Goal: Task Accomplishment & Management: Use online tool/utility

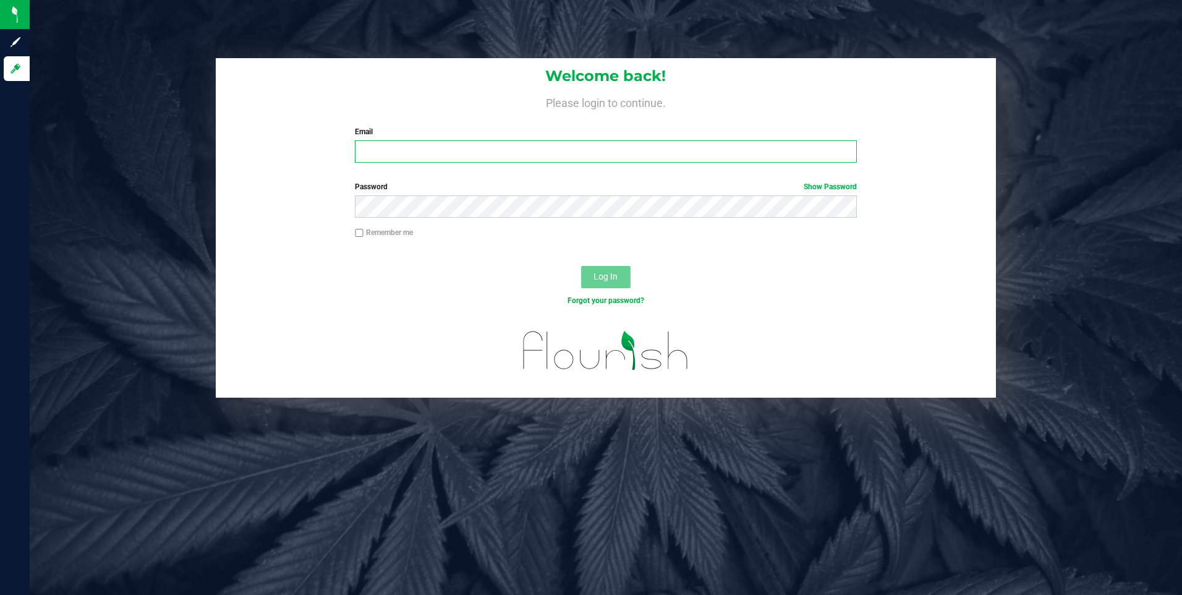
type input "[EMAIL_ADDRESS][DOMAIN_NAME]"
click at [614, 281] on span "Log In" at bounding box center [605, 276] width 24 height 10
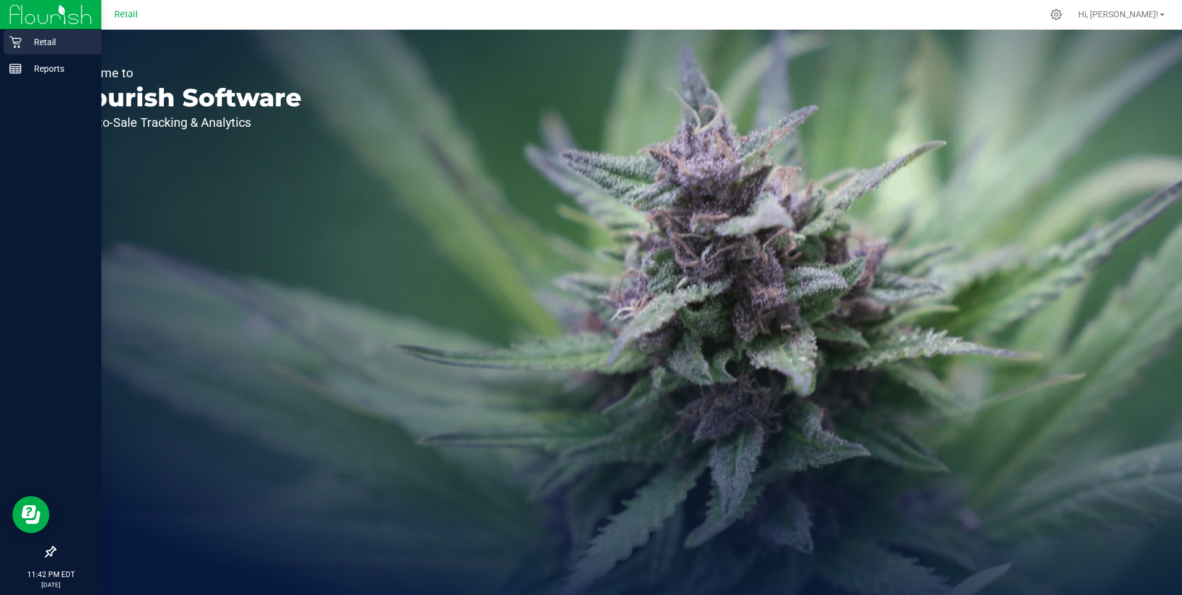
click at [49, 38] on p "Retail" at bounding box center [59, 42] width 74 height 15
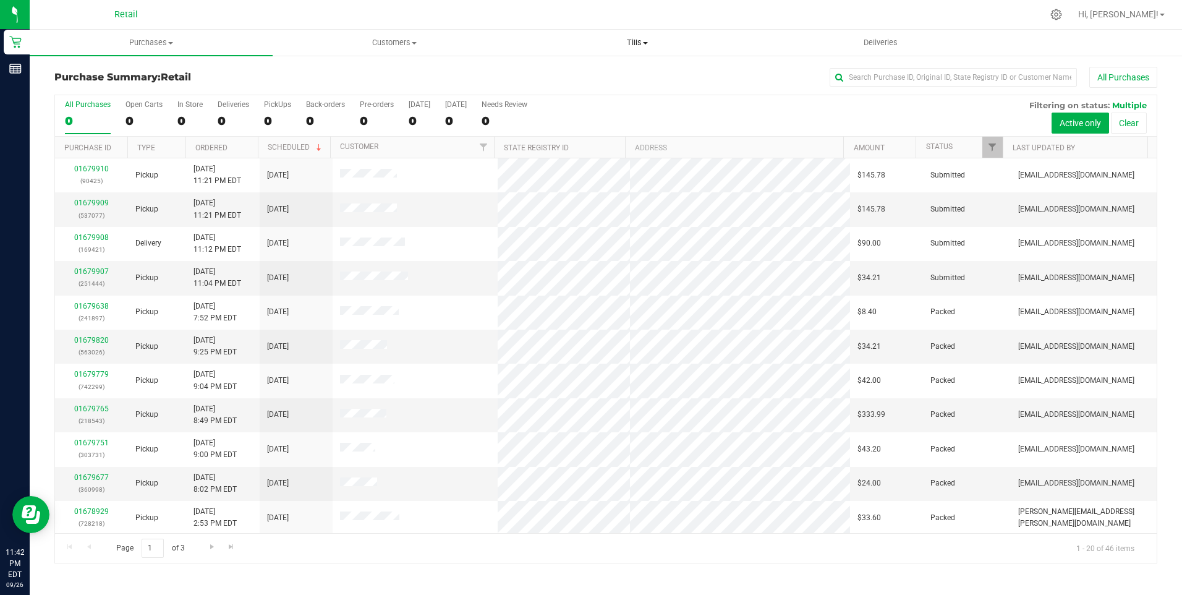
click at [650, 41] on span "Tills" at bounding box center [638, 42] width 242 height 11
click at [561, 77] on span "Manage tills" at bounding box center [557, 74] width 83 height 11
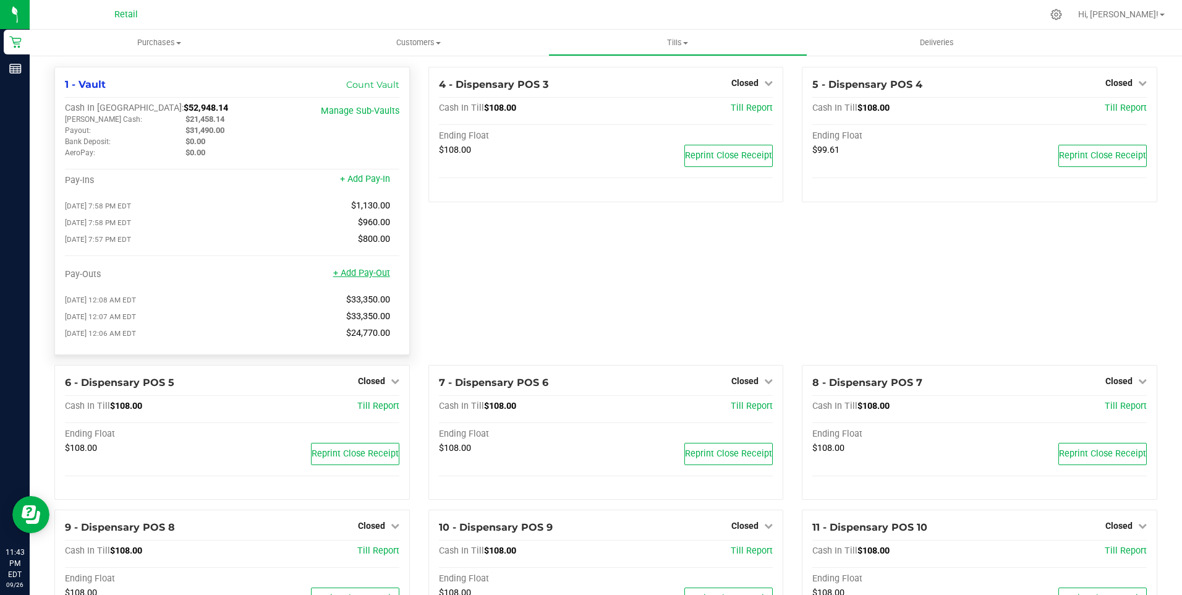
click at [351, 278] on link "+ Add Pay-Out" at bounding box center [361, 273] width 57 height 11
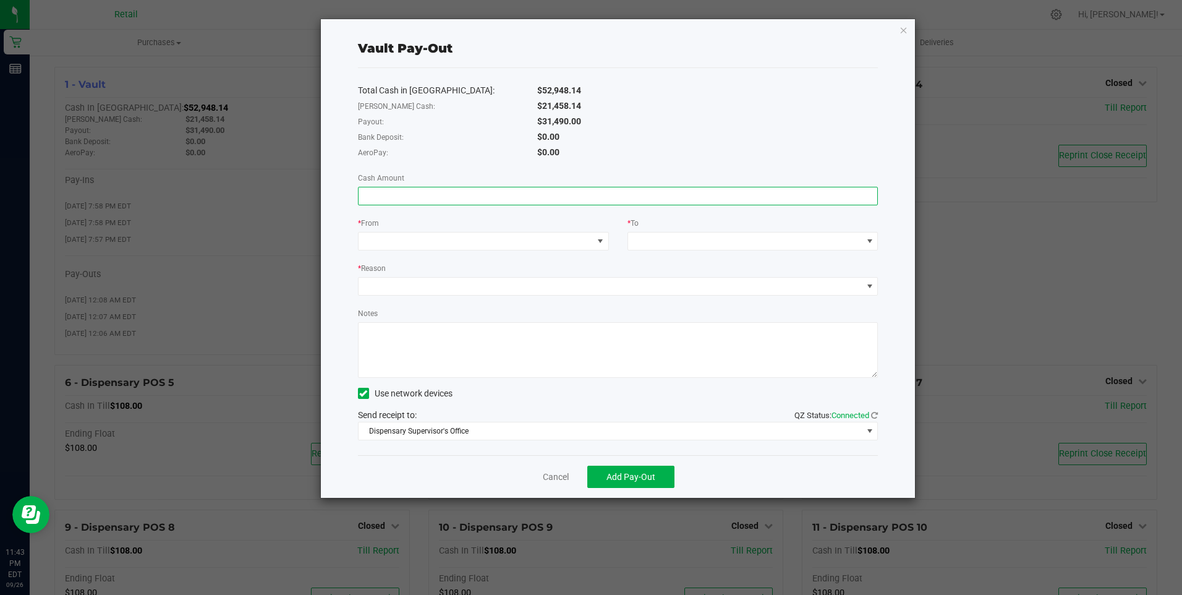
click at [436, 198] on input at bounding box center [618, 195] width 519 height 17
type input "$31,490.00"
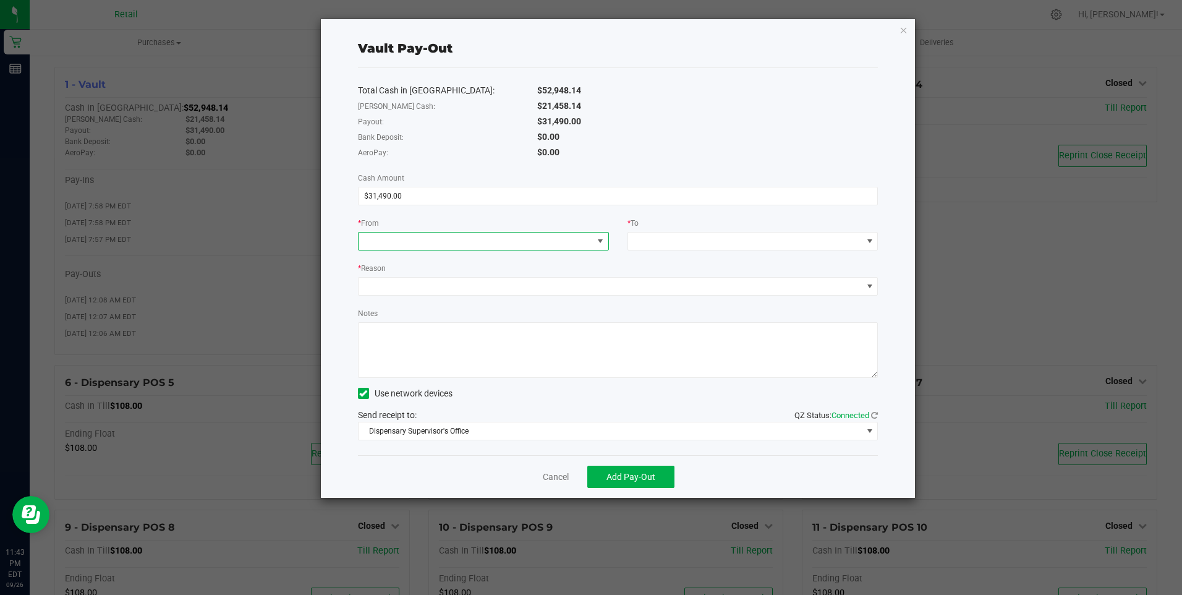
click at [598, 244] on span at bounding box center [600, 241] width 10 height 10
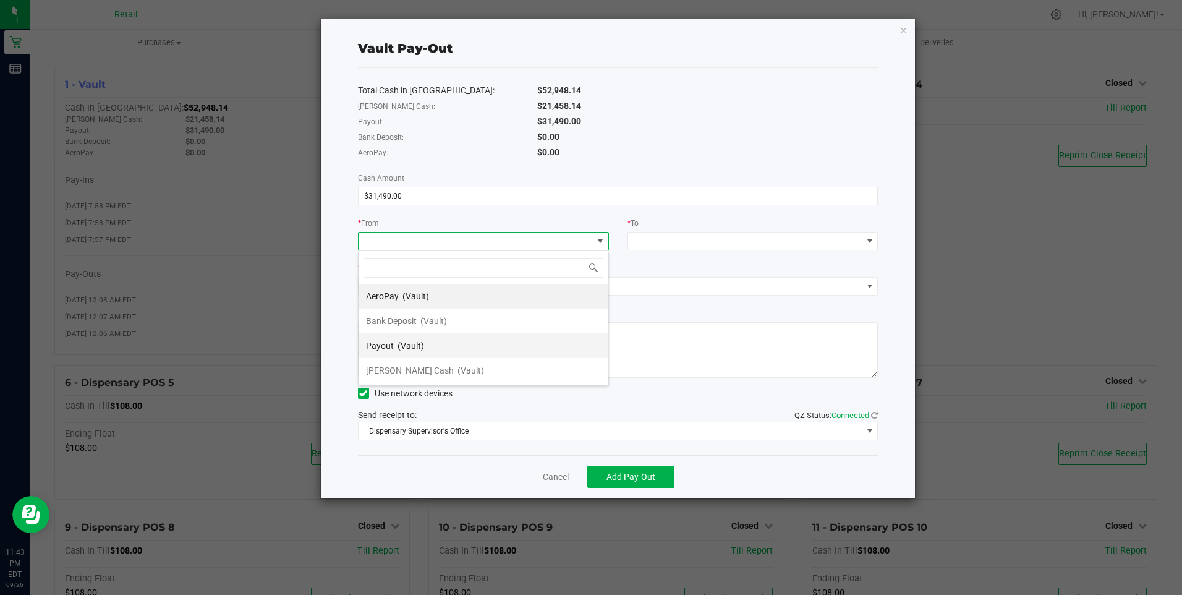
click at [404, 344] on span "(Vault)" at bounding box center [410, 346] width 27 height 10
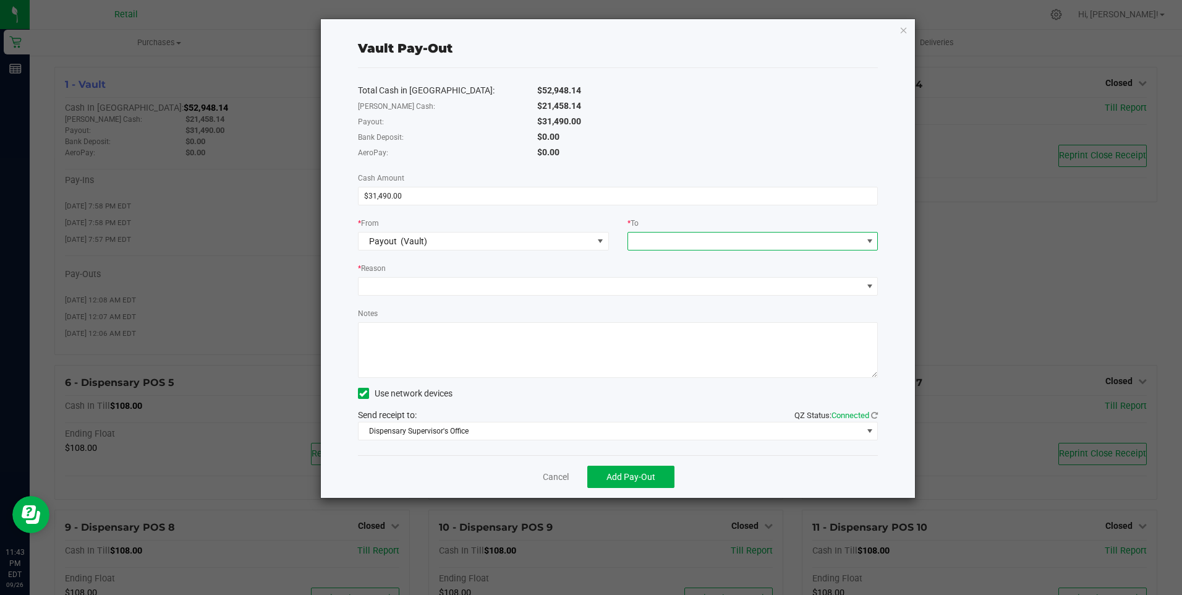
click at [873, 243] on span at bounding box center [870, 241] width 10 height 10
click at [727, 392] on span "(Vault)" at bounding box center [740, 395] width 27 height 10
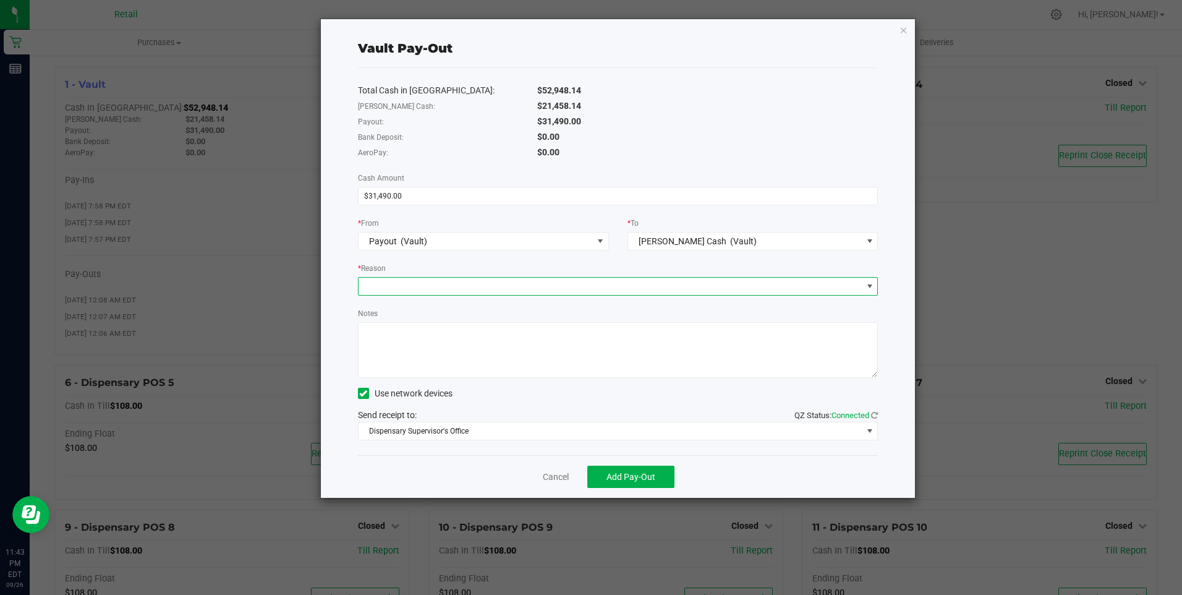
click at [870, 284] on span at bounding box center [870, 286] width 10 height 10
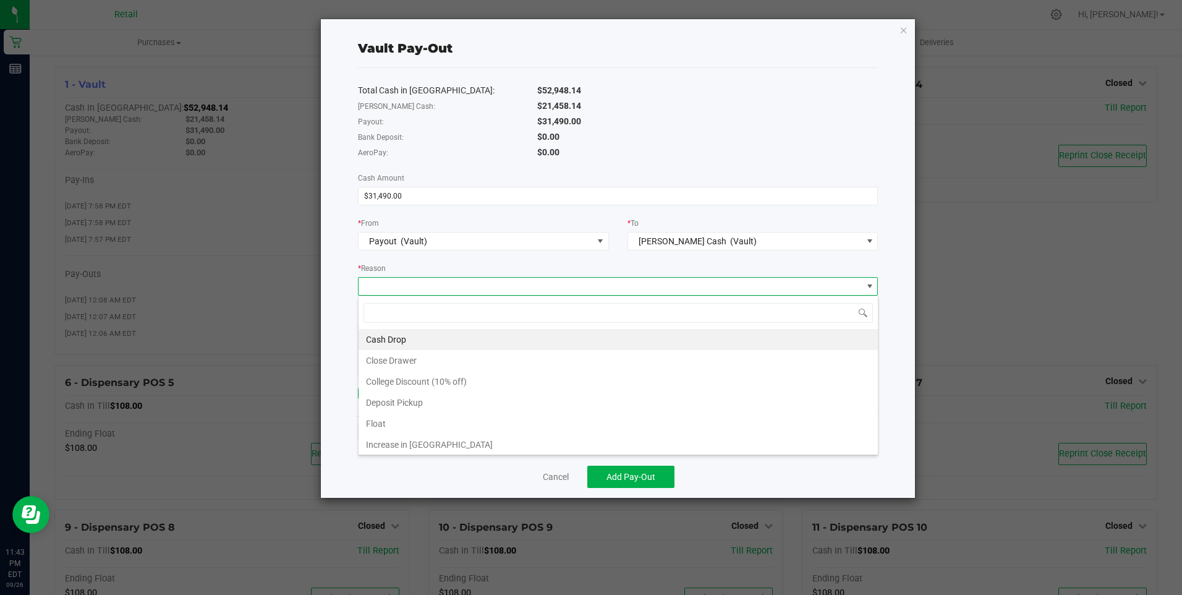
scroll to position [19, 520]
click at [421, 333] on li "Cash Drop" at bounding box center [618, 339] width 519 height 21
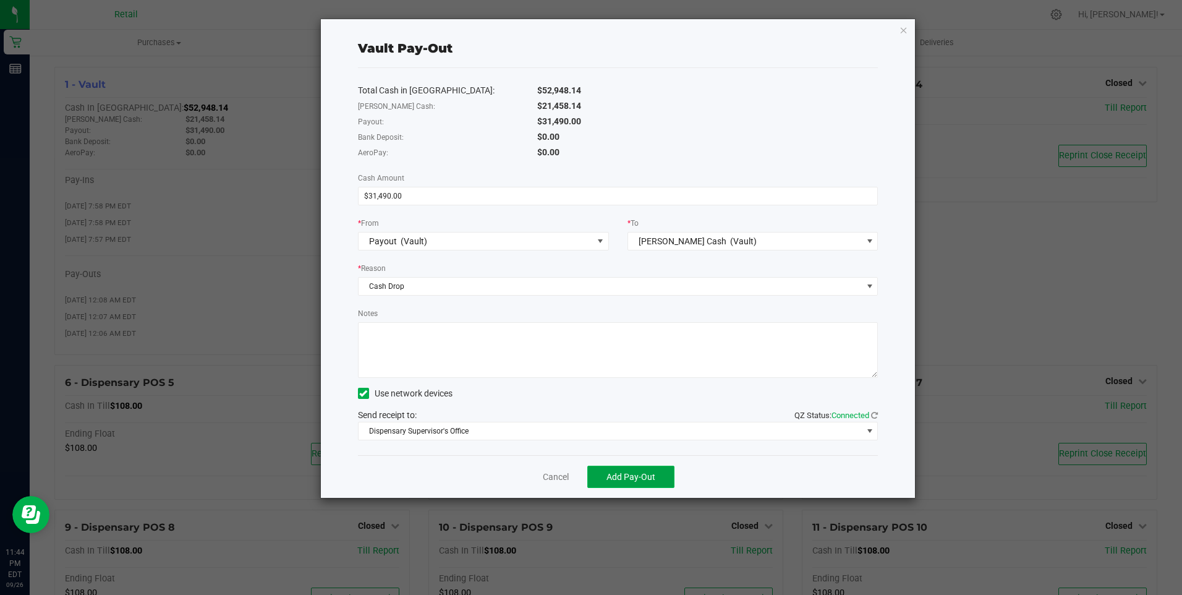
click at [640, 476] on span "Add Pay-Out" at bounding box center [630, 477] width 49 height 10
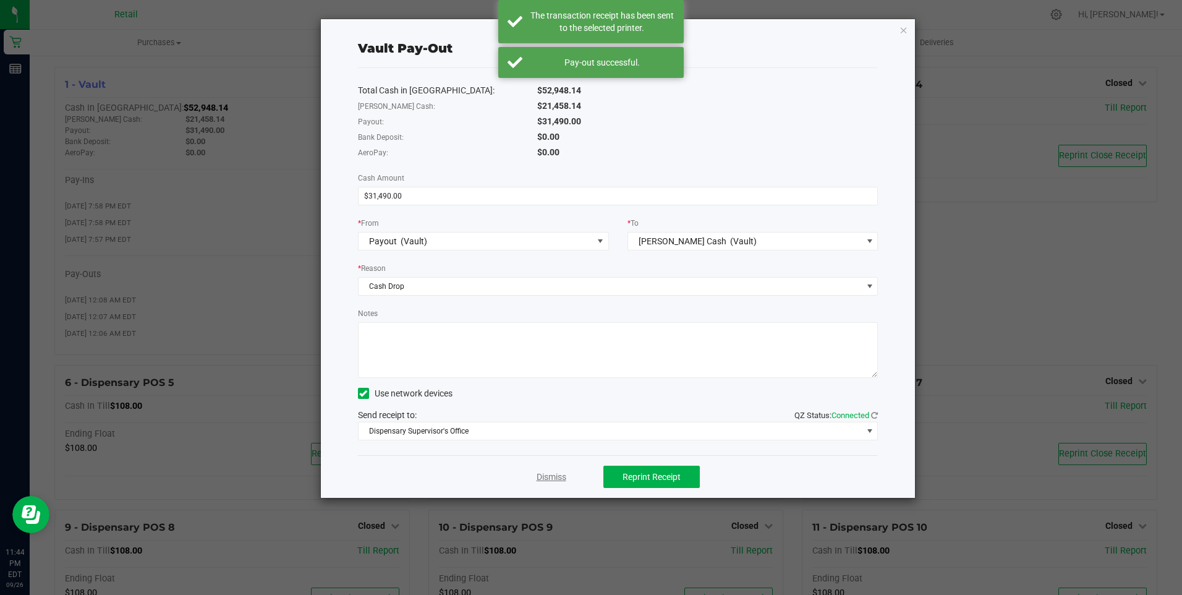
click at [559, 471] on link "Dismiss" at bounding box center [552, 476] width 30 height 13
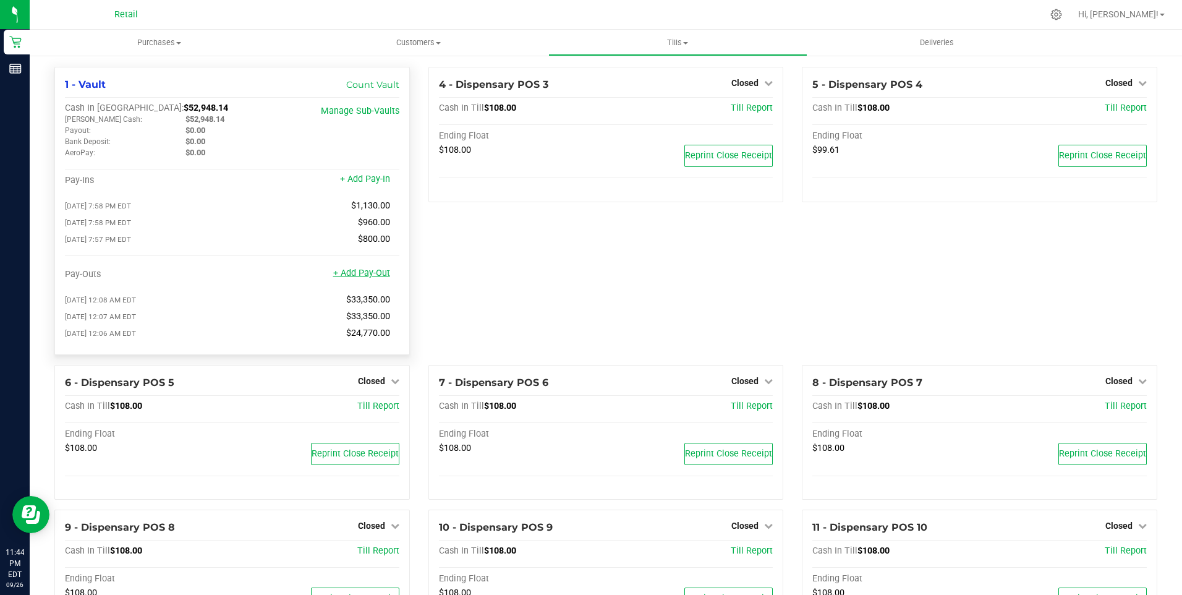
click at [370, 276] on link "+ Add Pay-Out" at bounding box center [361, 273] width 57 height 11
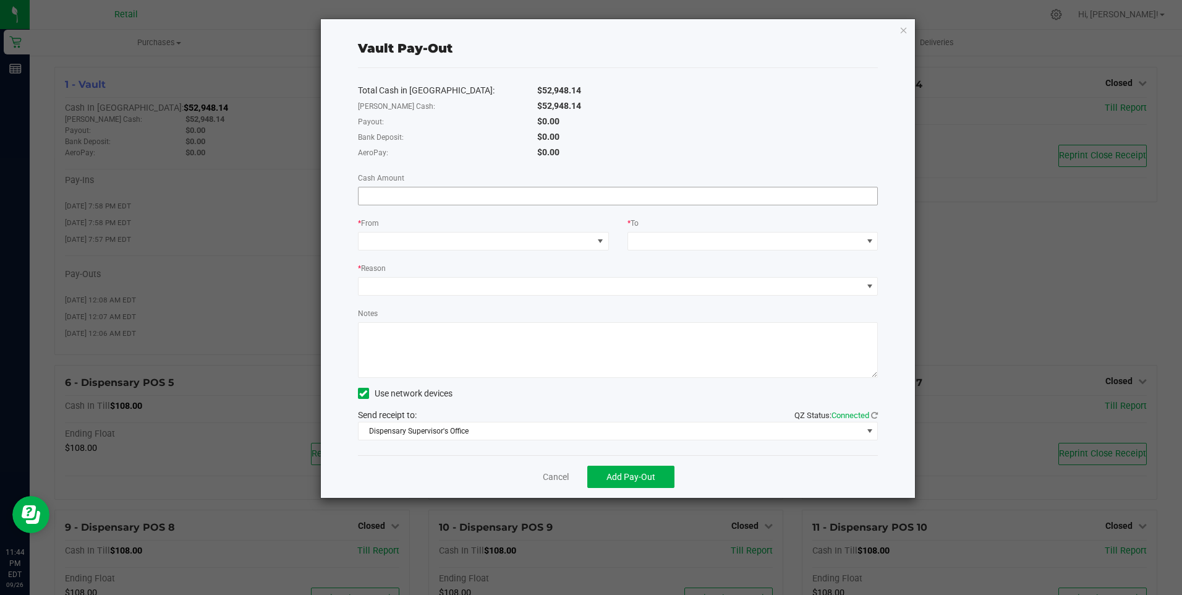
click at [405, 196] on input at bounding box center [618, 195] width 519 height 17
type input "$39,480.00"
click at [607, 242] on span at bounding box center [599, 240] width 15 height 17
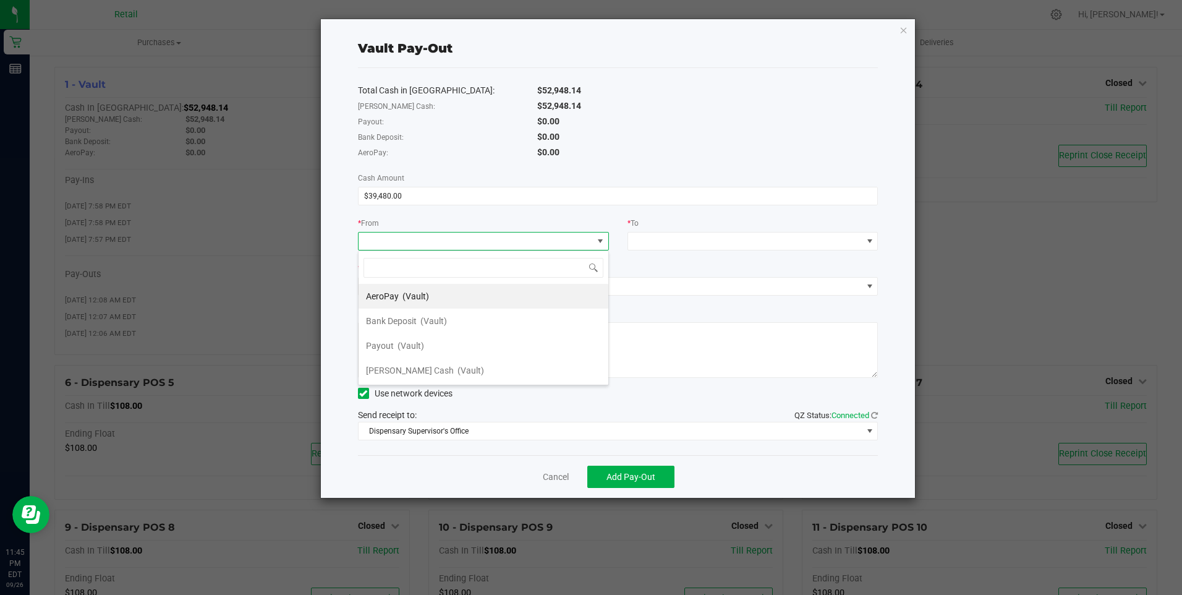
scroll to position [19, 251]
click at [498, 374] on li "[PERSON_NAME] Cash (Vault)" at bounding box center [484, 370] width 250 height 25
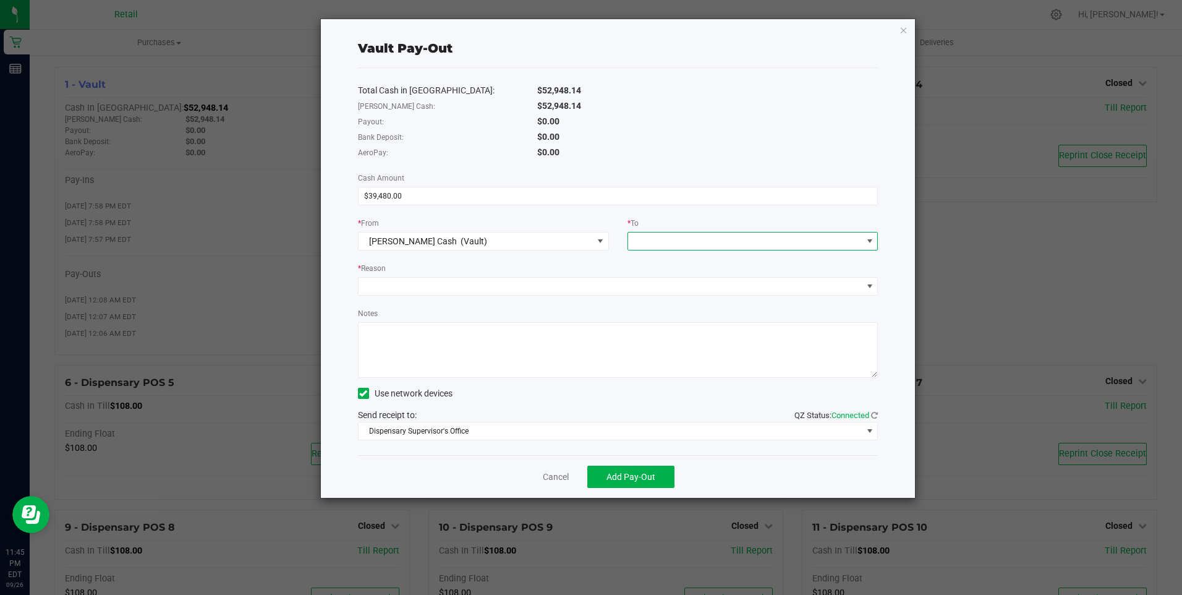
click at [867, 242] on span at bounding box center [870, 241] width 10 height 10
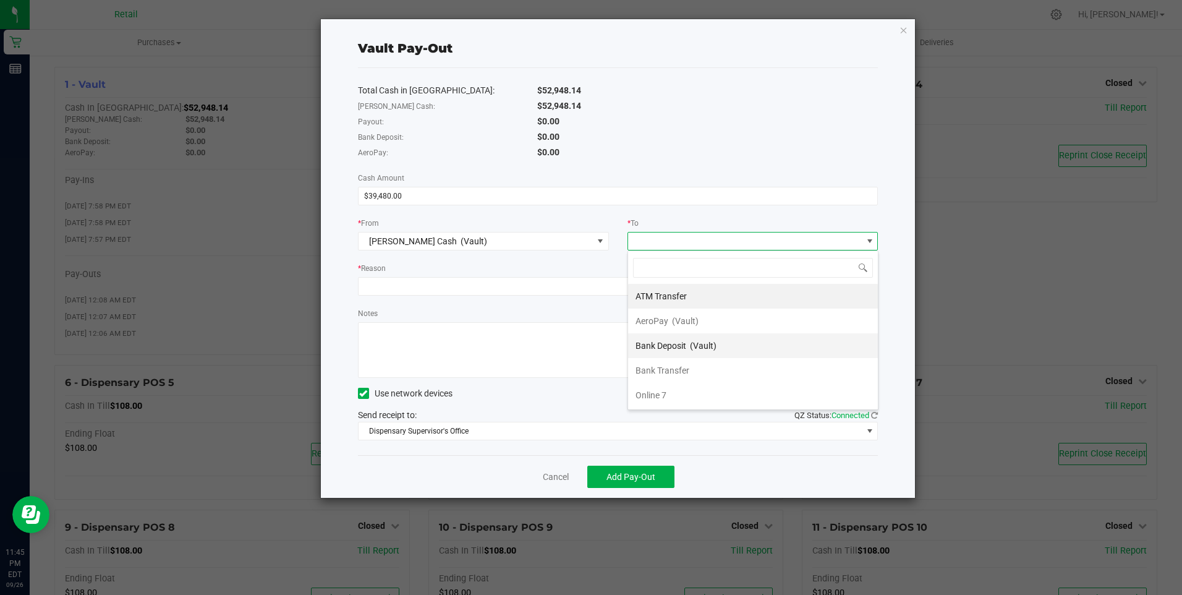
click at [779, 348] on li "Bank Deposit (Vault)" at bounding box center [753, 345] width 250 height 25
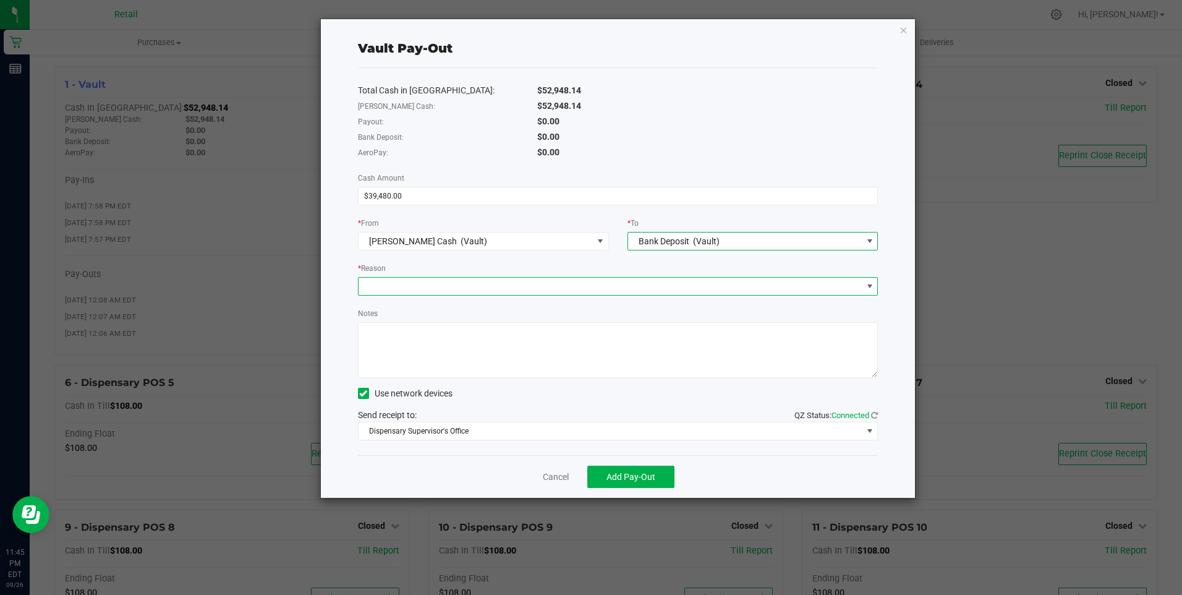
click at [868, 290] on span at bounding box center [870, 286] width 10 height 10
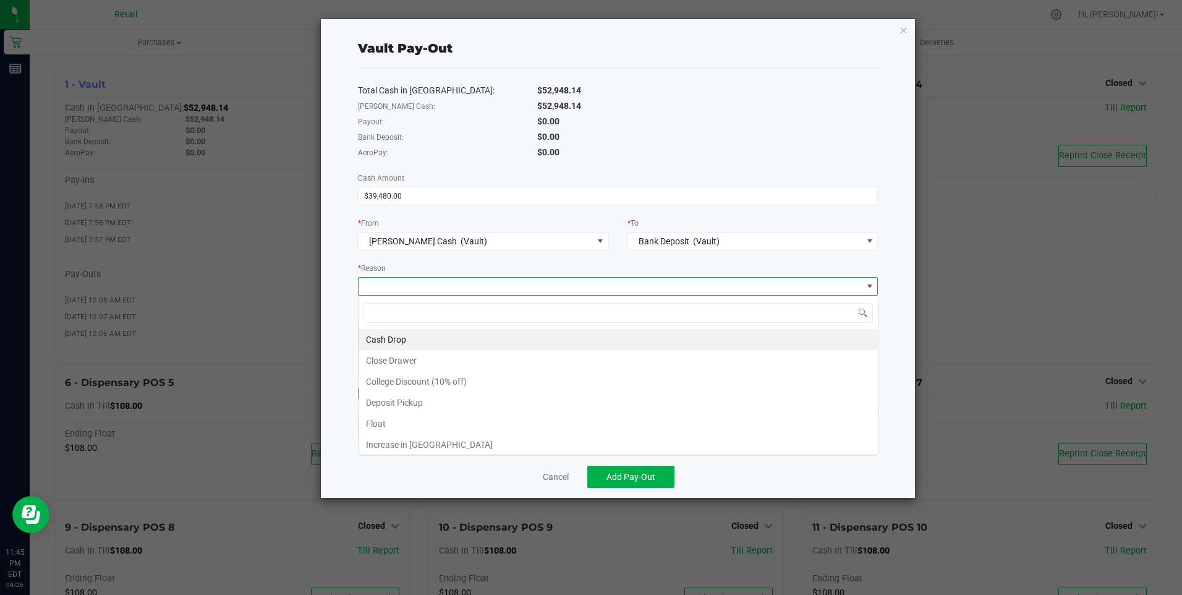
scroll to position [19, 520]
click at [401, 337] on li "Cash Drop" at bounding box center [618, 339] width 519 height 21
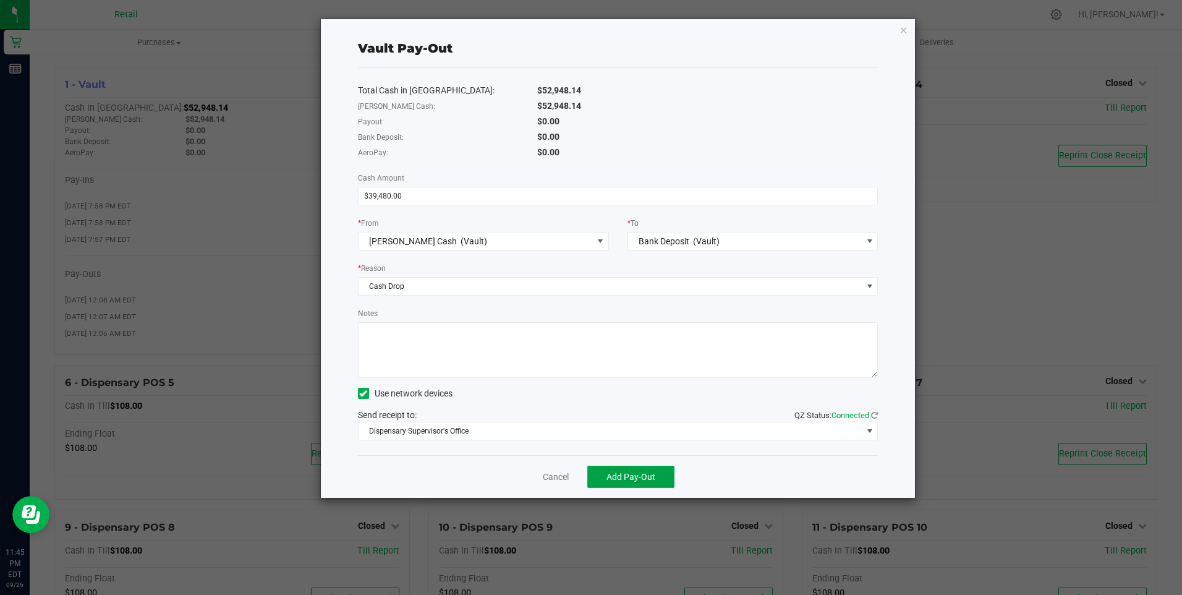
click at [623, 474] on span "Add Pay-Out" at bounding box center [630, 477] width 49 height 10
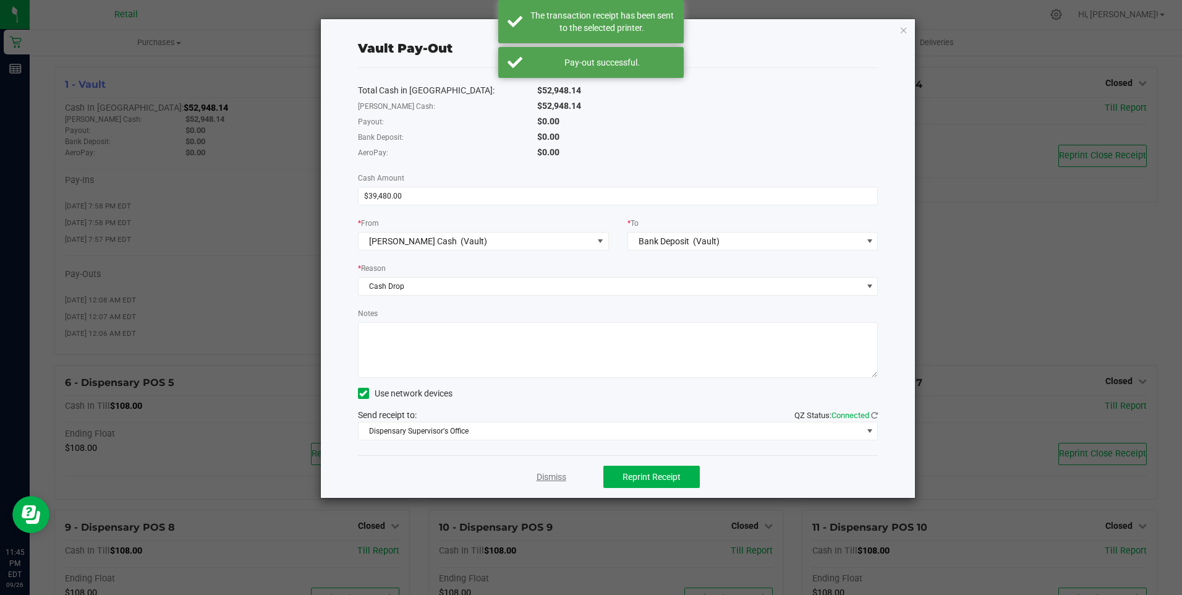
click at [551, 475] on link "Dismiss" at bounding box center [552, 476] width 30 height 13
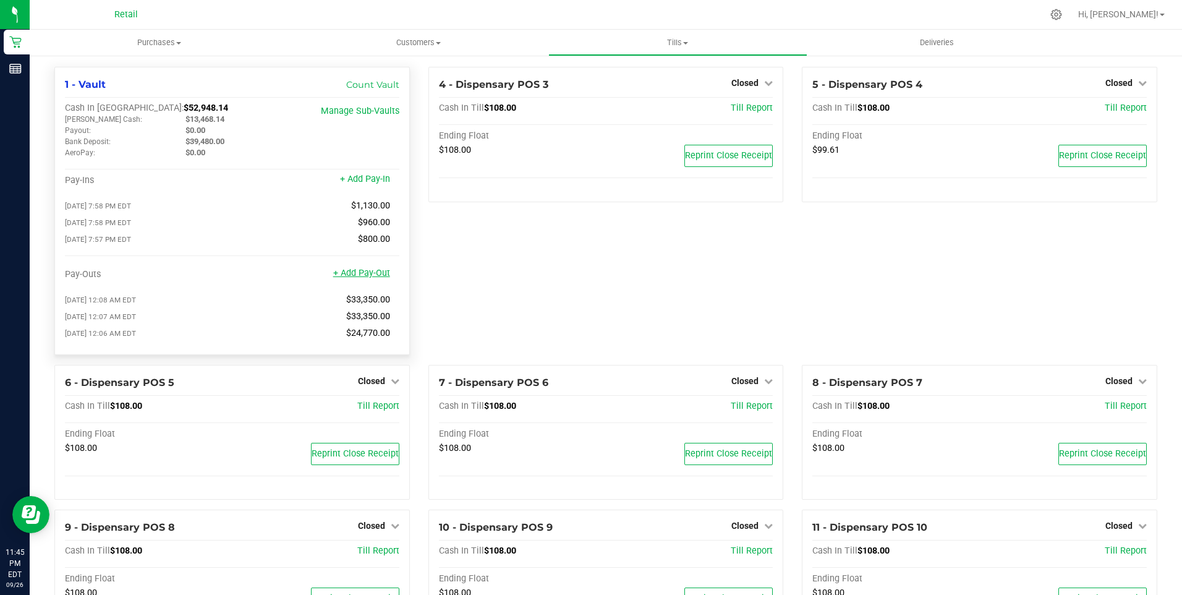
click at [374, 274] on link "+ Add Pay-Out" at bounding box center [361, 273] width 57 height 11
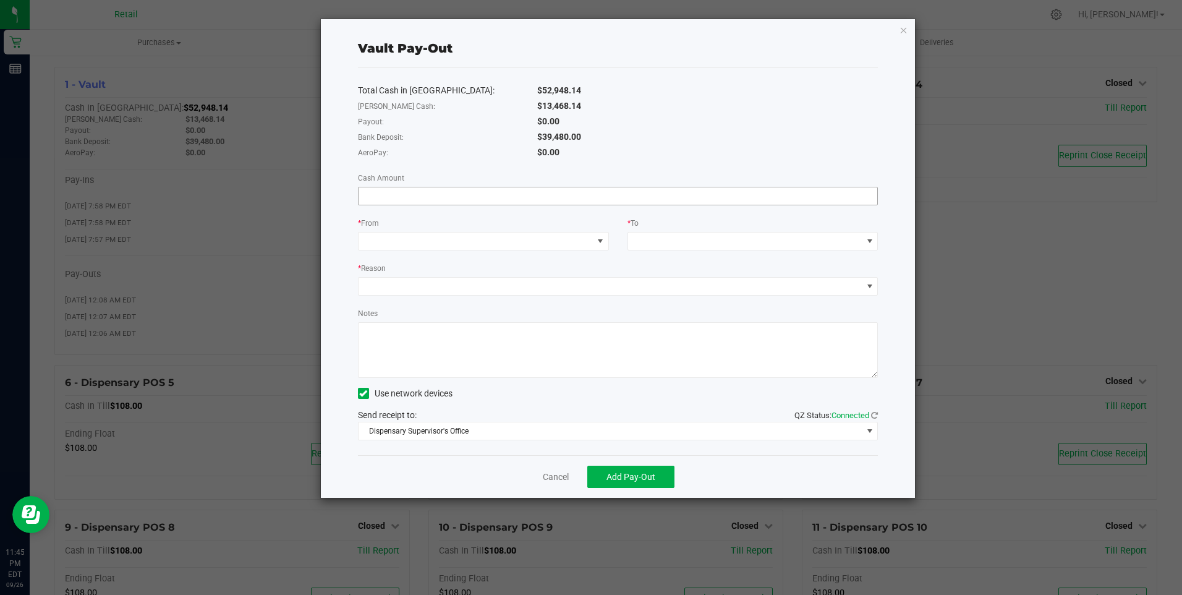
click at [517, 195] on input at bounding box center [618, 195] width 519 height 17
type input "$39,480.00"
click at [601, 244] on span at bounding box center [600, 241] width 10 height 10
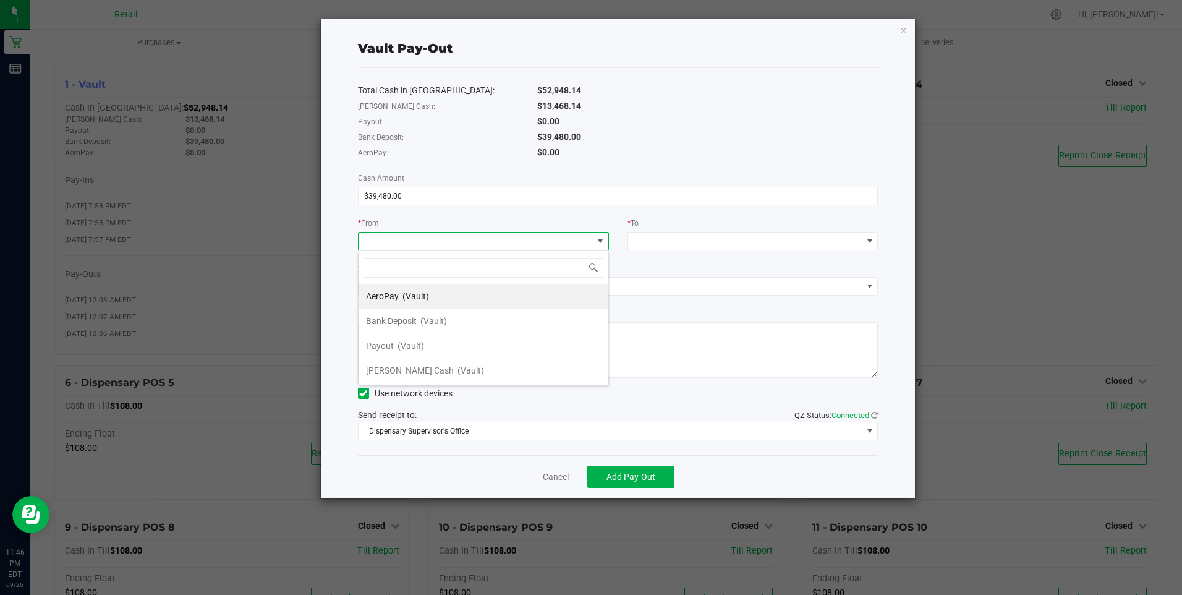
scroll to position [19, 251]
click at [461, 322] on li "Bank Deposit (Vault)" at bounding box center [484, 320] width 250 height 25
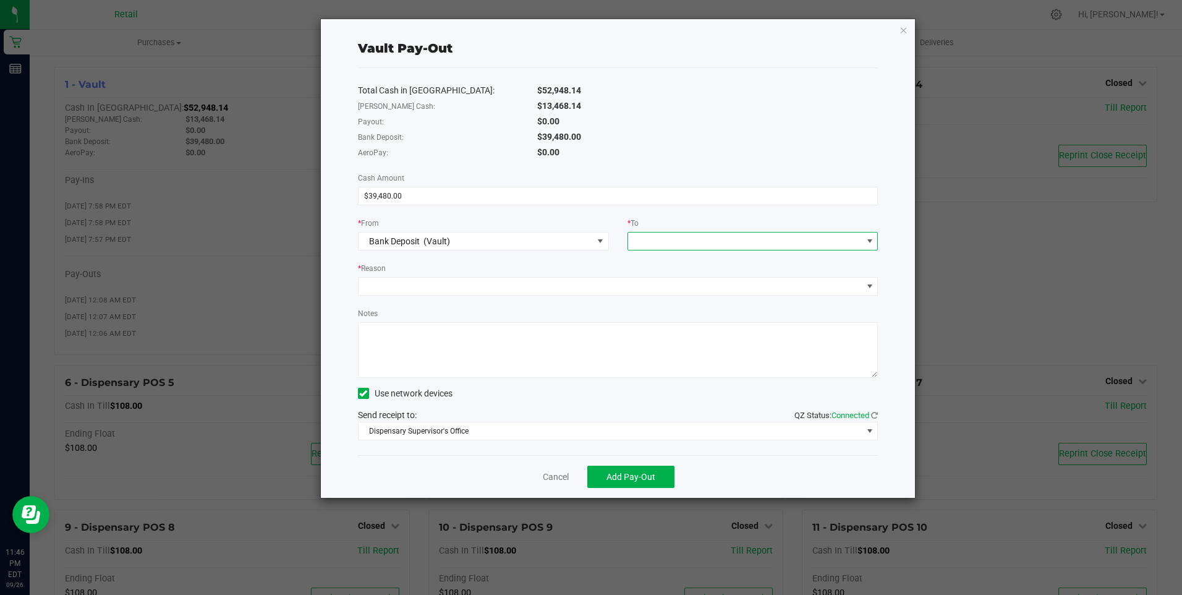
click at [872, 235] on span at bounding box center [869, 240] width 15 height 17
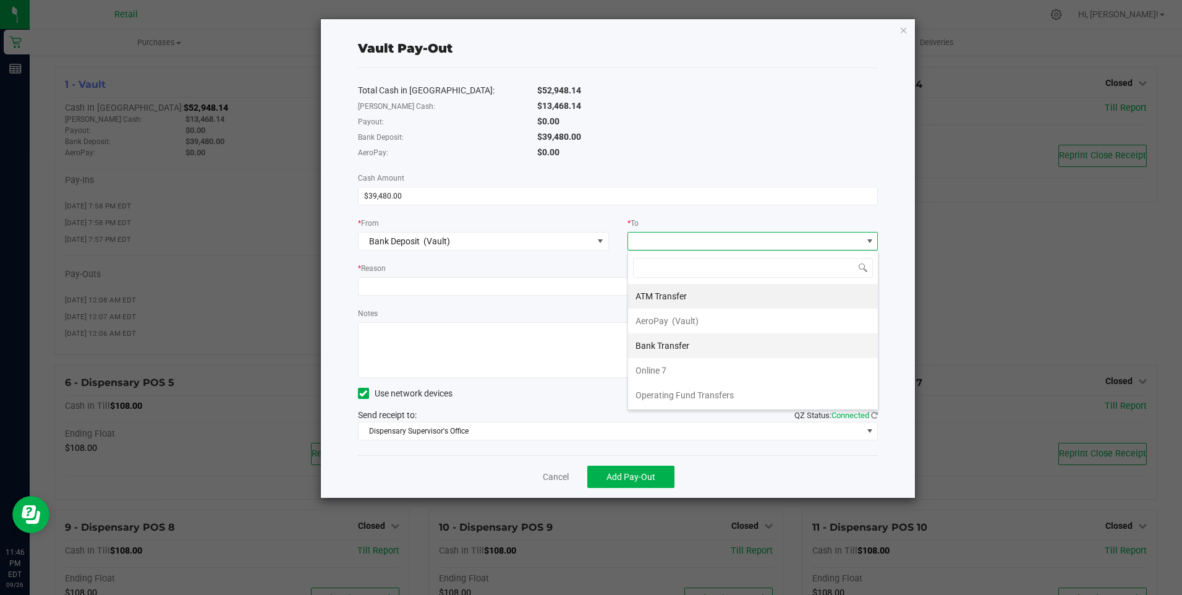
click at [697, 342] on li "Bank Transfer" at bounding box center [753, 345] width 250 height 25
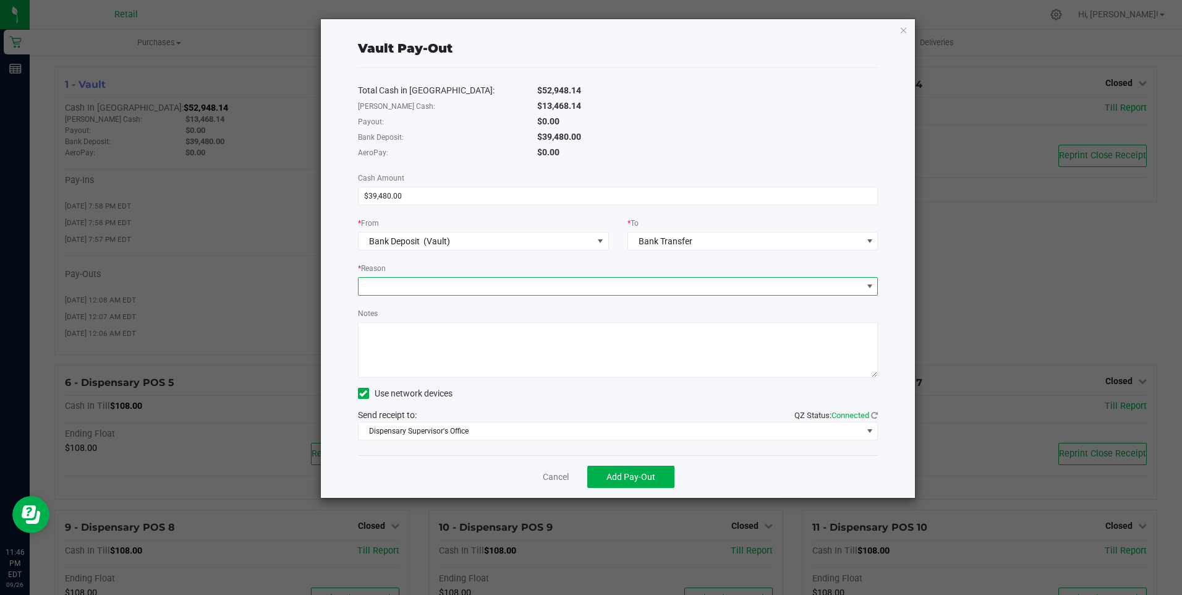
click at [873, 287] on span at bounding box center [870, 286] width 10 height 10
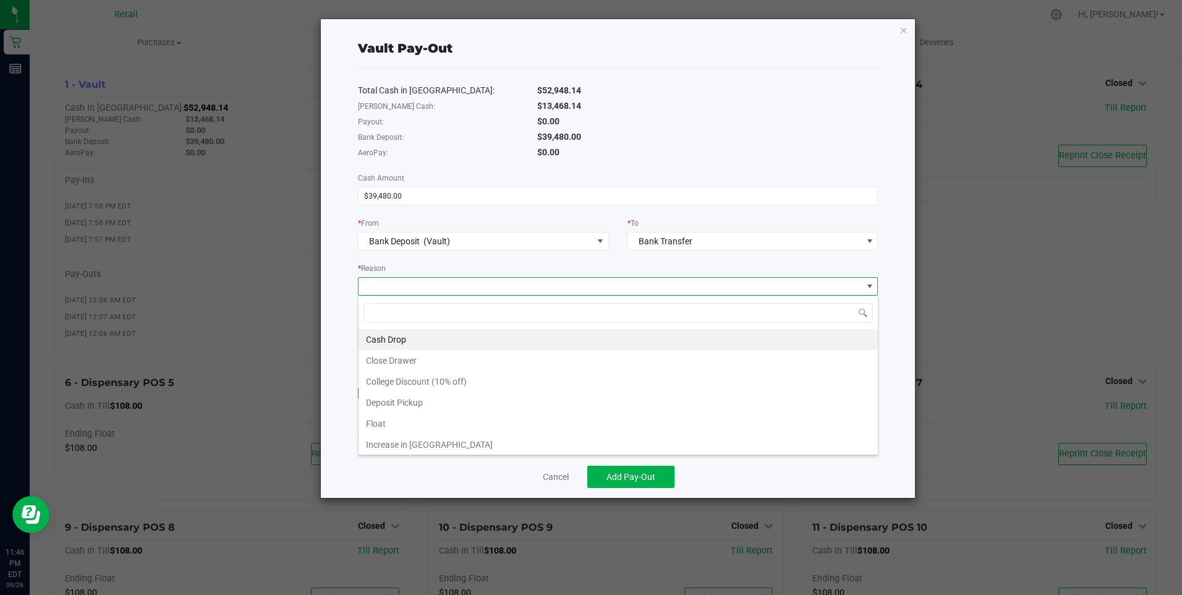
scroll to position [19, 520]
click at [408, 336] on li "Cash Drop" at bounding box center [618, 339] width 519 height 21
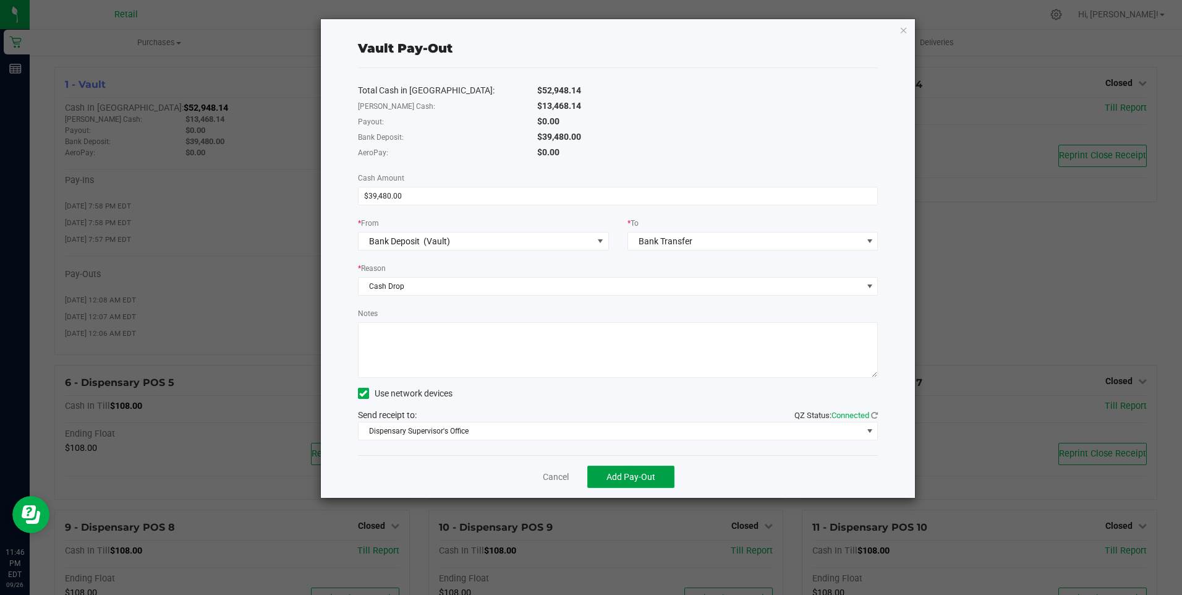
click at [632, 478] on span "Add Pay-Out" at bounding box center [630, 477] width 49 height 10
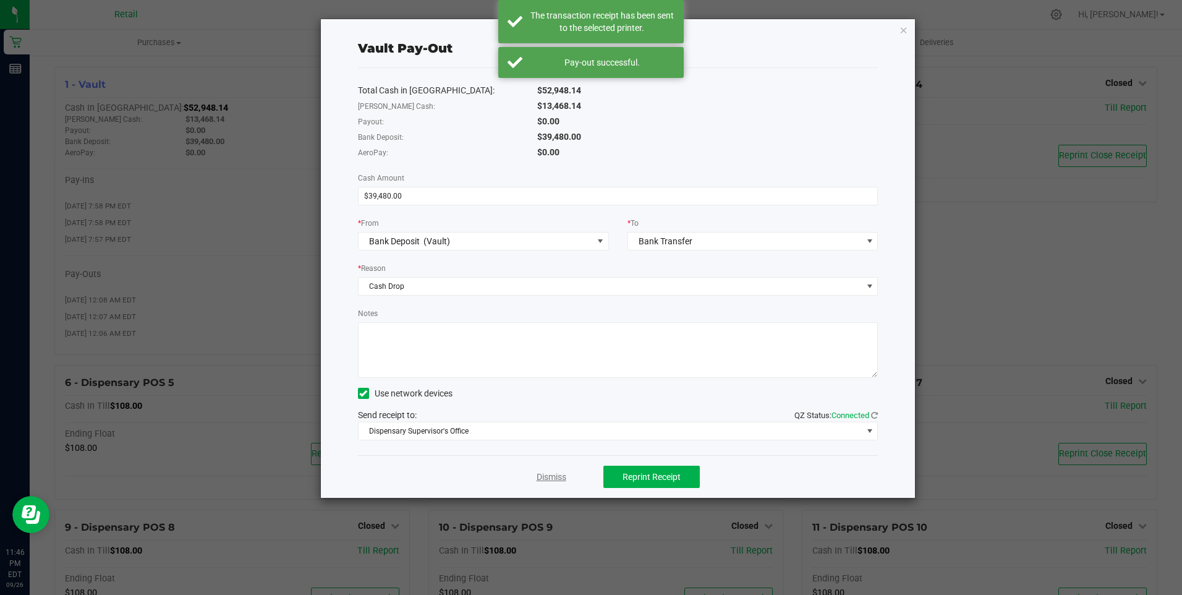
click at [561, 472] on link "Dismiss" at bounding box center [552, 476] width 30 height 13
